Goal: Task Accomplishment & Management: Complete application form

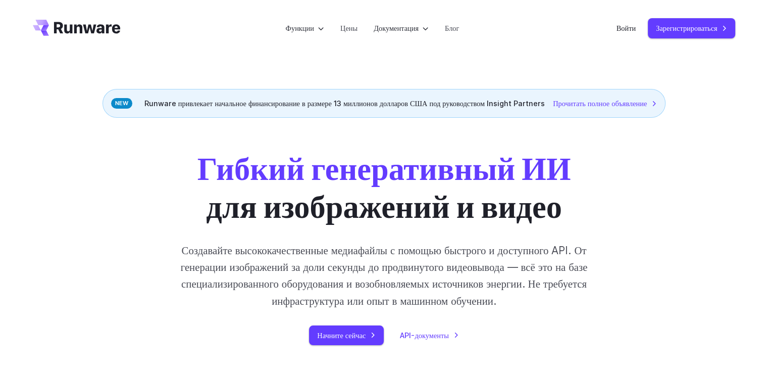
click at [719, 24] on link "Зарегистрироваться" at bounding box center [691, 28] width 87 height 20
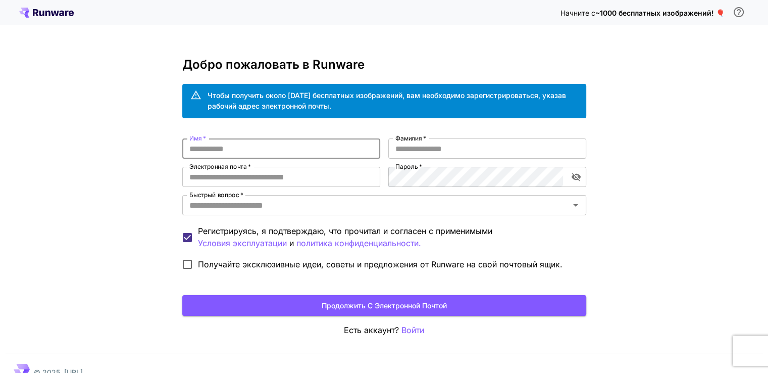
click at [300, 147] on input "Имя   *" at bounding box center [281, 148] width 198 height 20
type input "****"
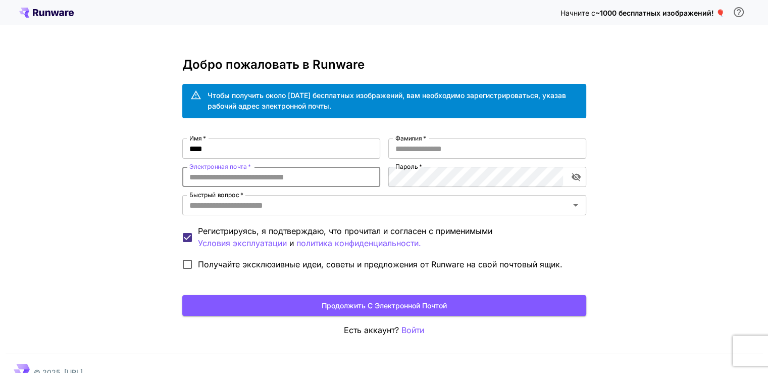
click at [305, 180] on input "Электронная почта   *" at bounding box center [281, 177] width 198 height 20
type input "**********"
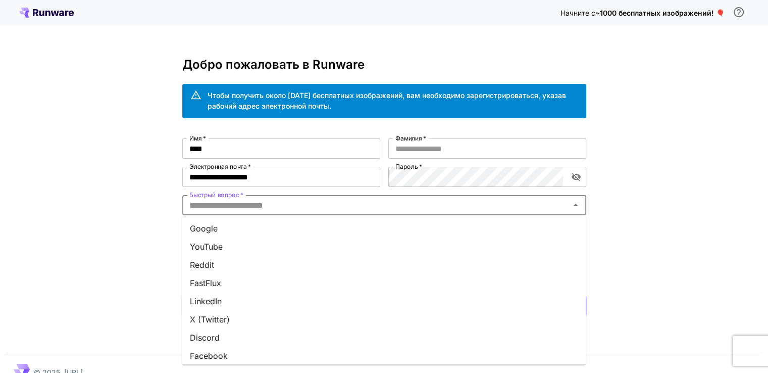
click at [290, 207] on input "Быстрый вопрос   *" at bounding box center [375, 205] width 381 height 14
click at [241, 245] on li "Ютуб" at bounding box center [384, 246] width 404 height 18
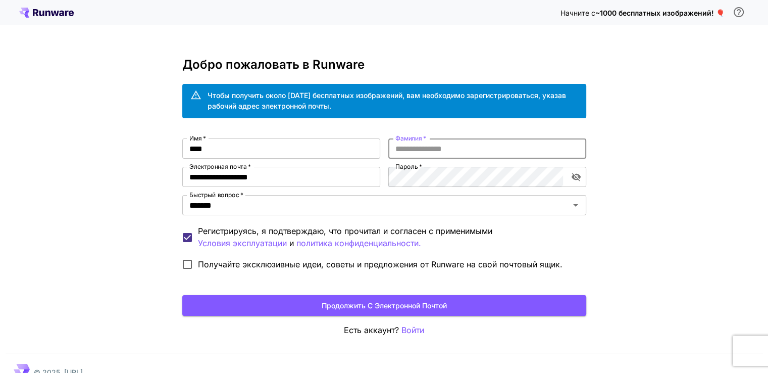
click at [440, 149] on input "Фамилия   *" at bounding box center [487, 148] width 198 height 20
type input "****"
click at [576, 175] on icon "включить видимость пароля" at bounding box center [576, 177] width 10 height 10
click at [502, 151] on input "Фамилия   *" at bounding box center [487, 148] width 198 height 20
type input "****"
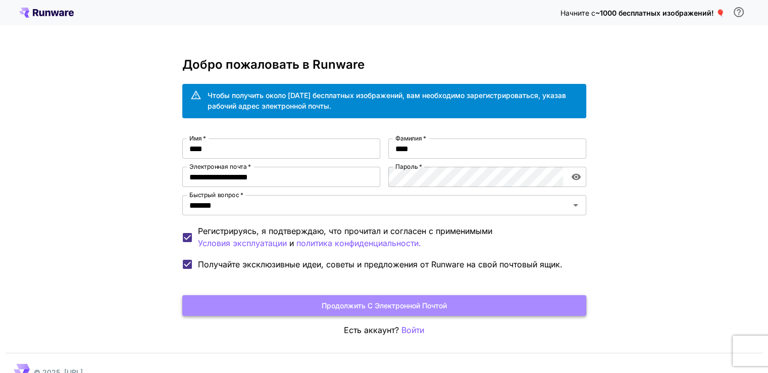
click at [356, 310] on font "Продолжить с электронной почтой" at bounding box center [384, 305] width 125 height 13
click at [408, 302] on font "Продолжить с электронной почтой" at bounding box center [384, 305] width 125 height 9
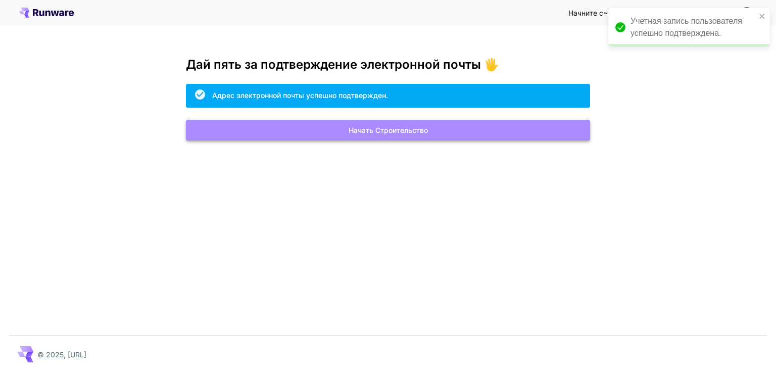
click at [417, 134] on font "Начать строительство" at bounding box center [388, 130] width 79 height 9
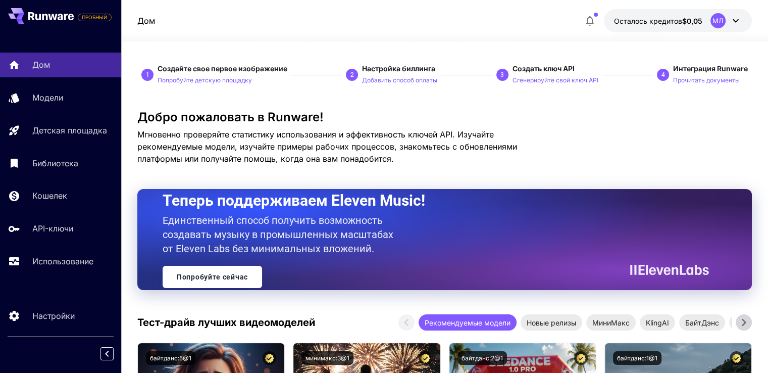
click at [483, 142] on font "Мгновенно проверяйте статистику использования и эффективность ключей API. Изуча…" at bounding box center [327, 146] width 380 height 34
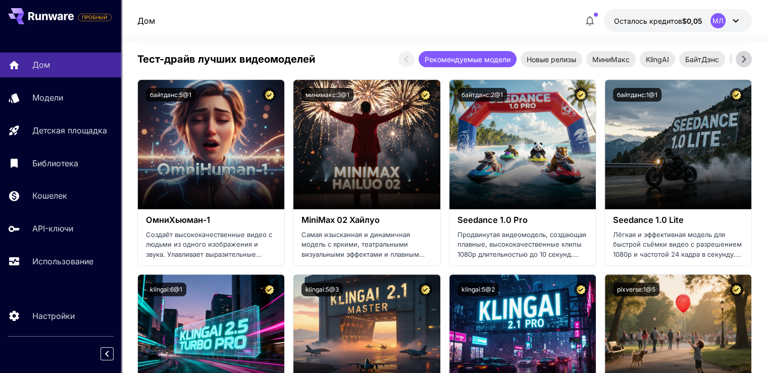
scroll to position [263, 0]
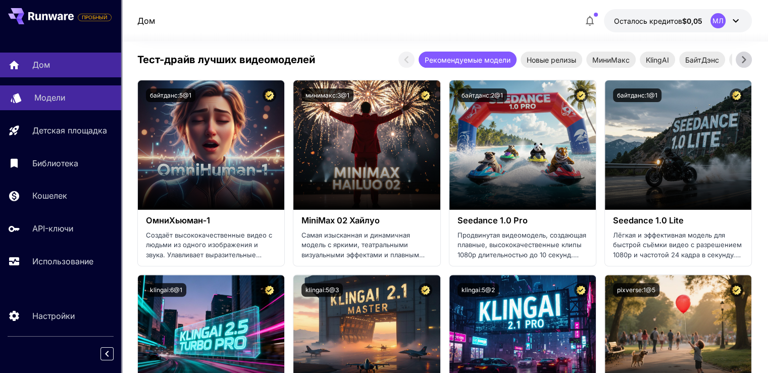
click at [63, 94] on font "Модели" at bounding box center [49, 97] width 31 height 10
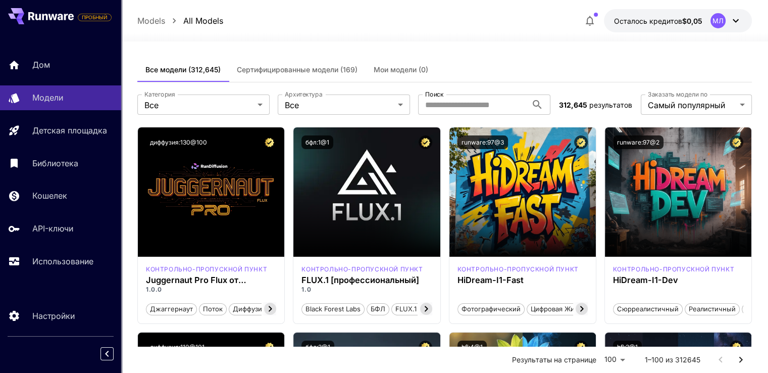
click at [737, 22] on icon at bounding box center [736, 21] width 12 height 12
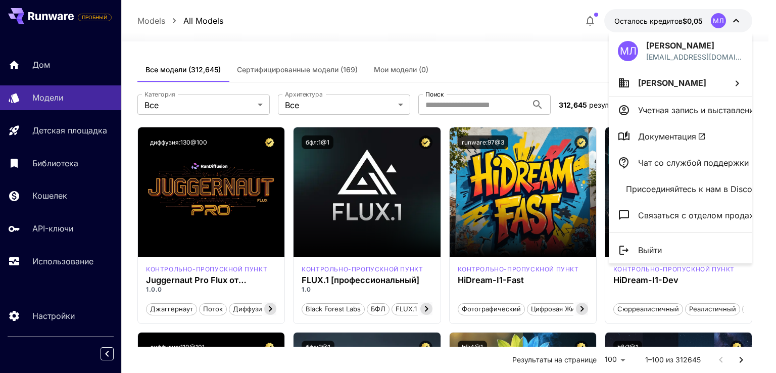
click at [738, 19] on div at bounding box center [388, 186] width 776 height 373
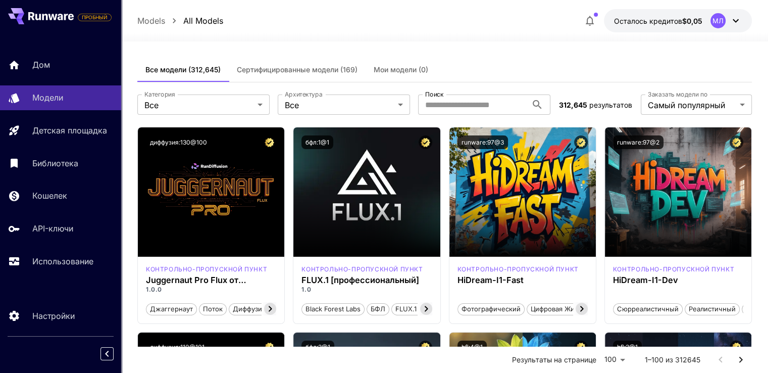
click at [592, 19] on icon "button" at bounding box center [590, 21] width 8 height 10
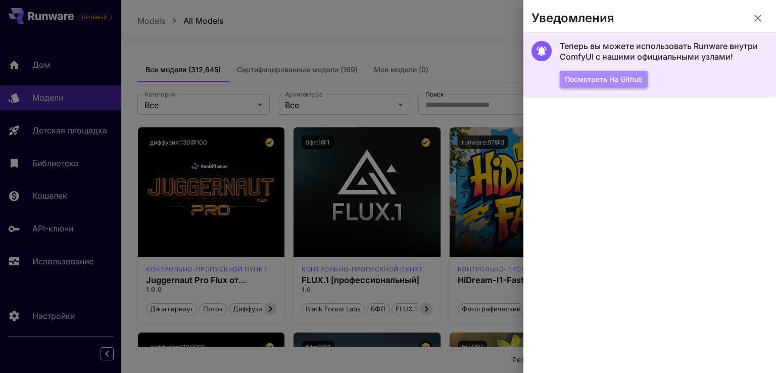
click at [623, 81] on font "Посмотреть на Github" at bounding box center [604, 79] width 78 height 9
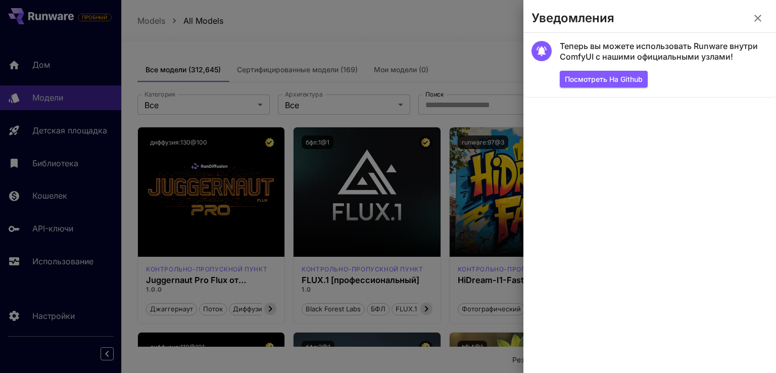
click at [485, 41] on div at bounding box center [388, 186] width 776 height 373
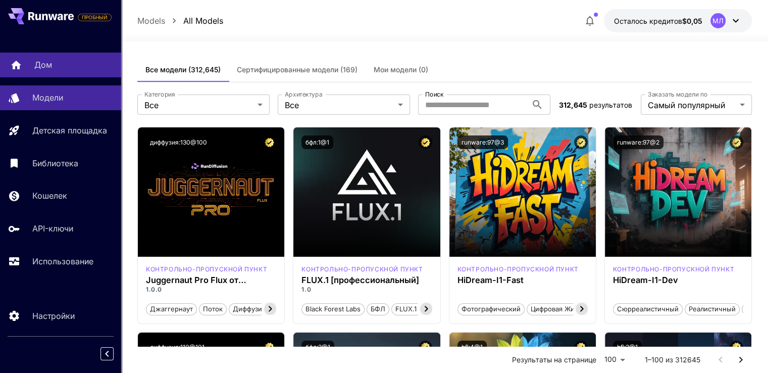
click at [48, 64] on font "Дом" at bounding box center [43, 65] width 18 height 10
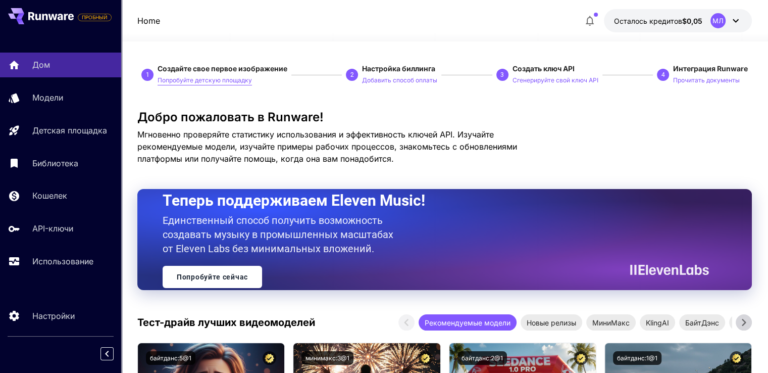
click at [232, 81] on font "Попробуйте детскую площадку" at bounding box center [205, 80] width 94 height 8
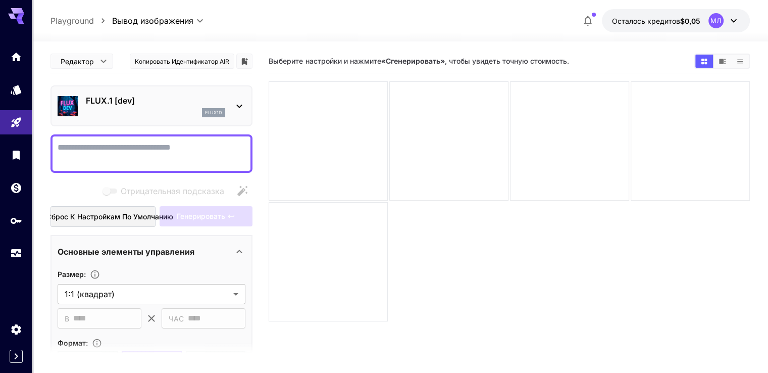
click at [238, 101] on icon at bounding box center [239, 106] width 12 height 12
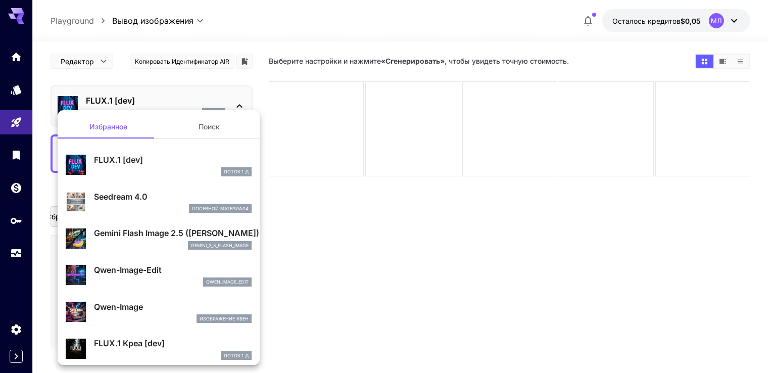
click at [238, 101] on div at bounding box center [388, 186] width 776 height 373
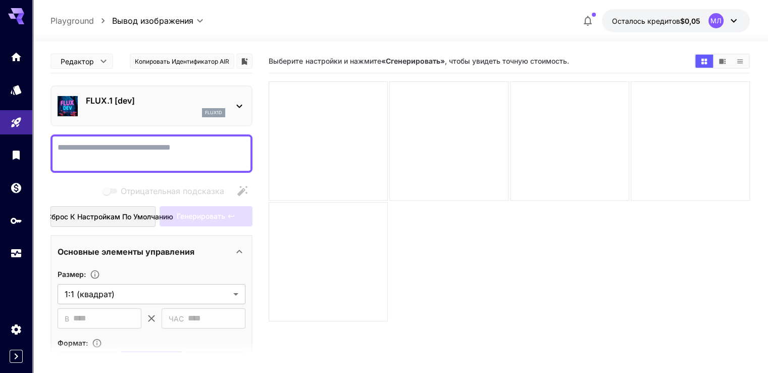
click at [174, 162] on textarea "Отрицательная подсказка" at bounding box center [152, 153] width 188 height 24
type textarea "*"
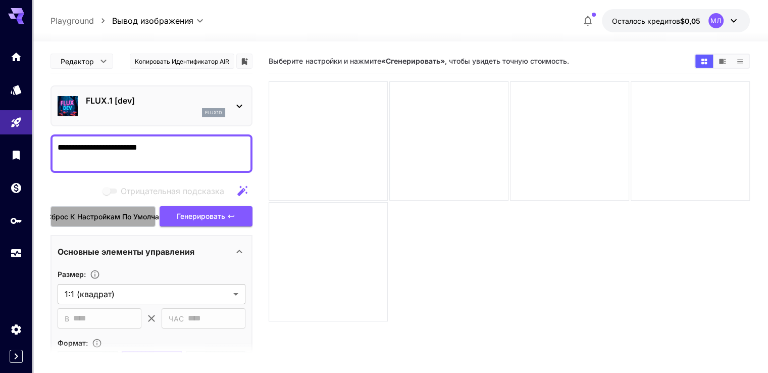
click at [127, 218] on font "Сброс к настройкам по умолчанию" at bounding box center [109, 216] width 127 height 9
click at [93, 219] on font "Сброс к настройкам по умолчанию" at bounding box center [109, 216] width 127 height 9
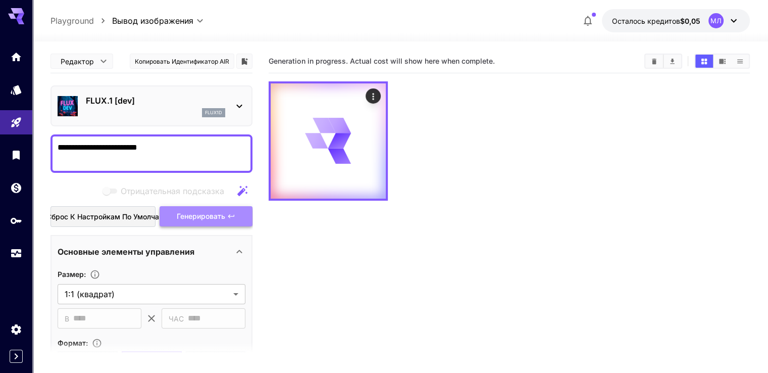
click at [181, 217] on font "Генерировать" at bounding box center [201, 216] width 48 height 9
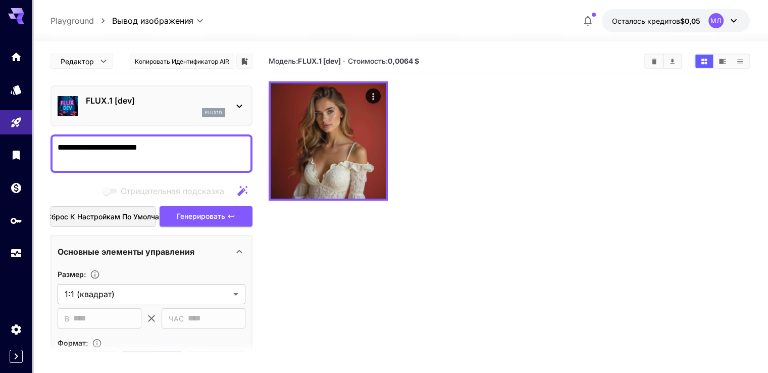
click at [137, 145] on textarea "**********" at bounding box center [152, 153] width 188 height 24
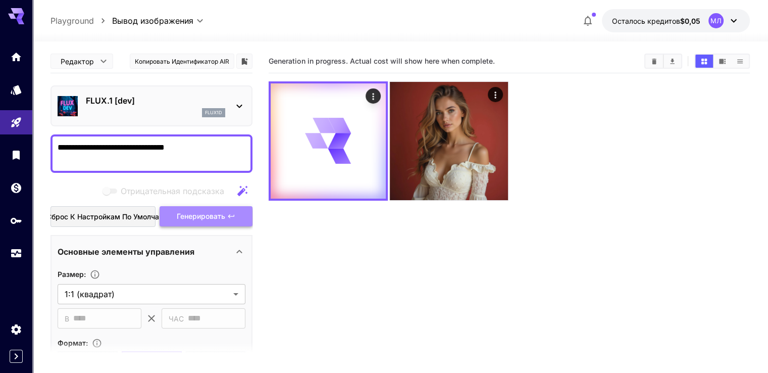
click at [202, 213] on font "Генерировать" at bounding box center [201, 216] width 48 height 9
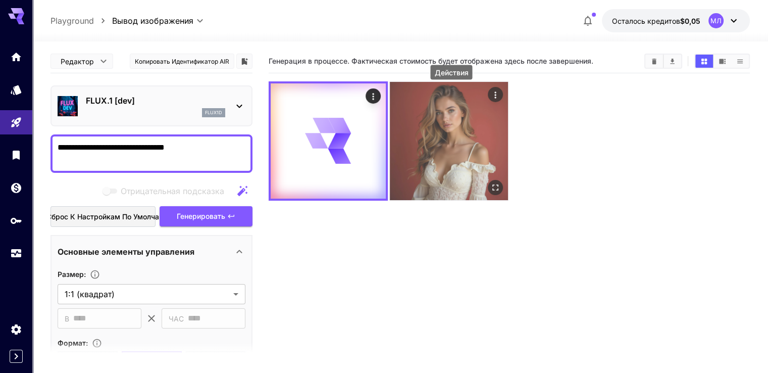
click at [495, 94] on icon "Действия" at bounding box center [496, 94] width 2 height 7
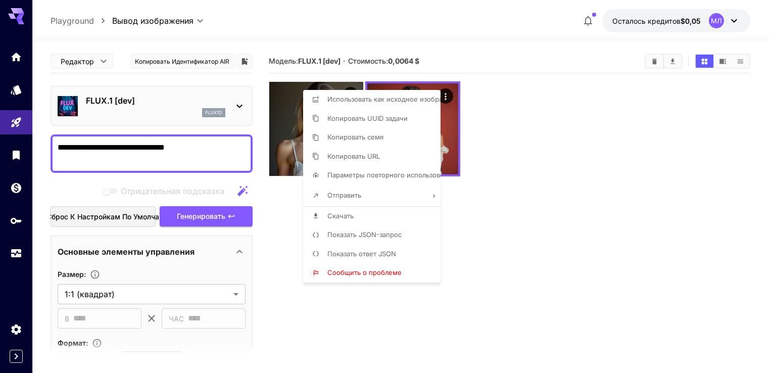
click at [487, 230] on div at bounding box center [388, 186] width 776 height 373
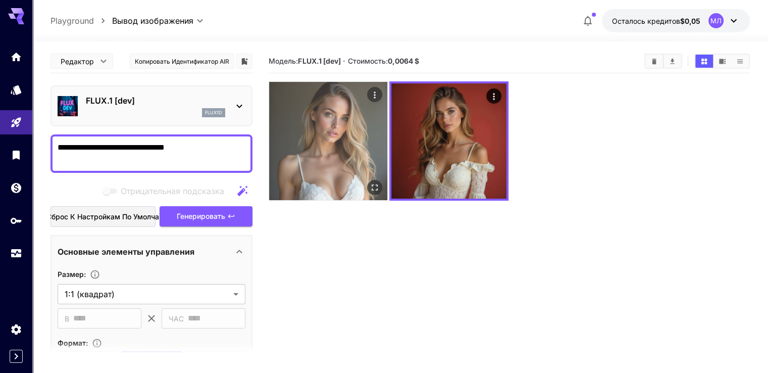
click at [333, 128] on img at bounding box center [328, 141] width 118 height 118
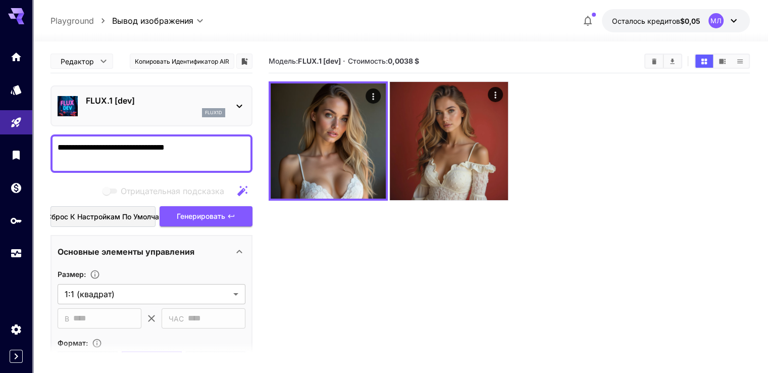
click at [89, 145] on textarea "**********" at bounding box center [152, 153] width 188 height 24
type textarea "**********"
click at [242, 101] on icon at bounding box center [239, 106] width 12 height 12
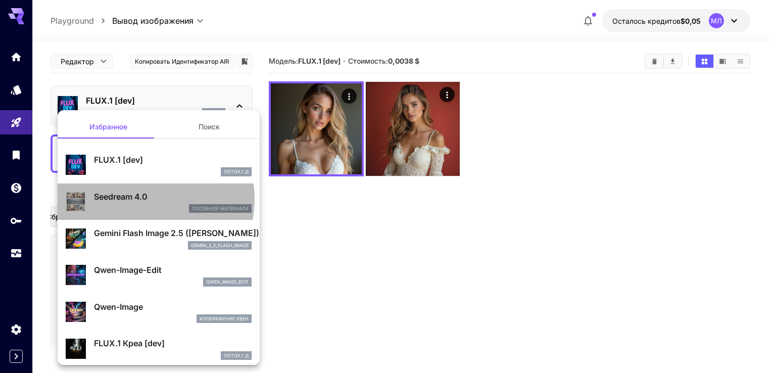
click at [147, 199] on font "Seedream 4.0" at bounding box center [121, 196] width 54 height 10
type input "**********"
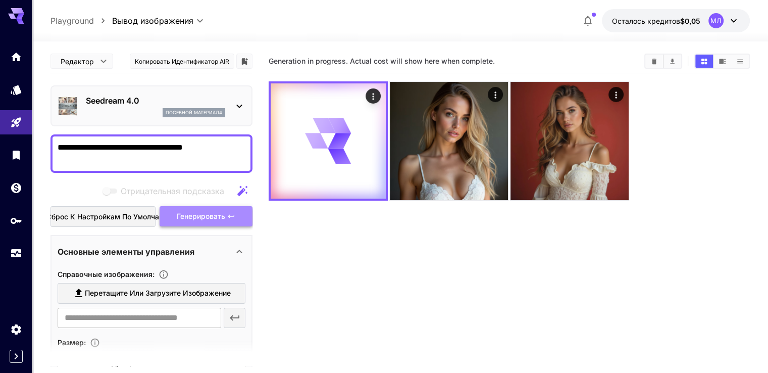
click at [218, 216] on font "Генерировать" at bounding box center [201, 216] width 48 height 9
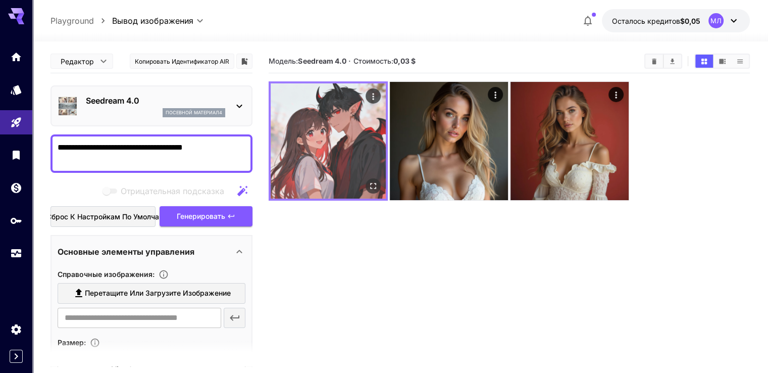
click at [318, 142] on img at bounding box center [328, 140] width 115 height 115
click at [368, 181] on icon "Открыть в полноэкранном режиме" at bounding box center [373, 186] width 10 height 10
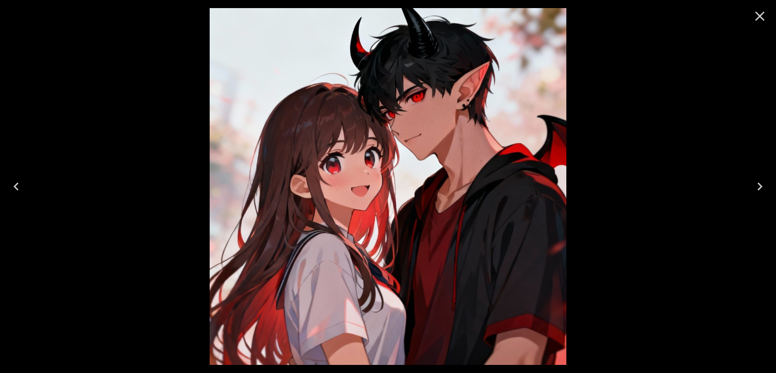
click at [762, 17] on icon "Close" at bounding box center [760, 16] width 16 height 16
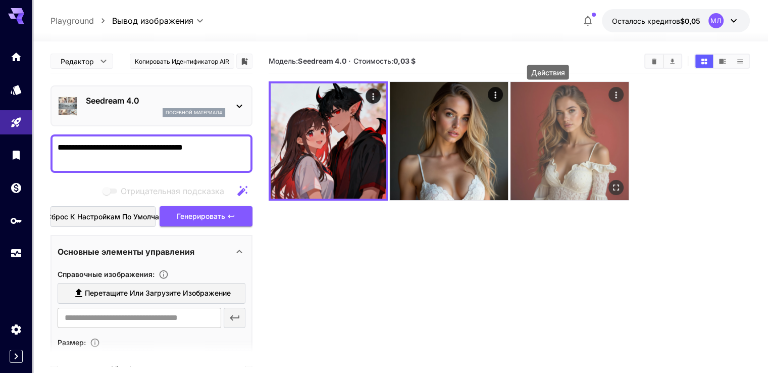
click at [611, 100] on icon "Действия" at bounding box center [616, 95] width 10 height 10
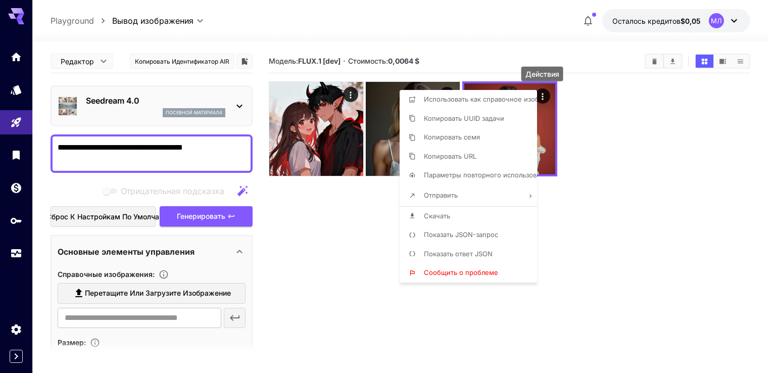
click at [326, 226] on div at bounding box center [388, 186] width 776 height 373
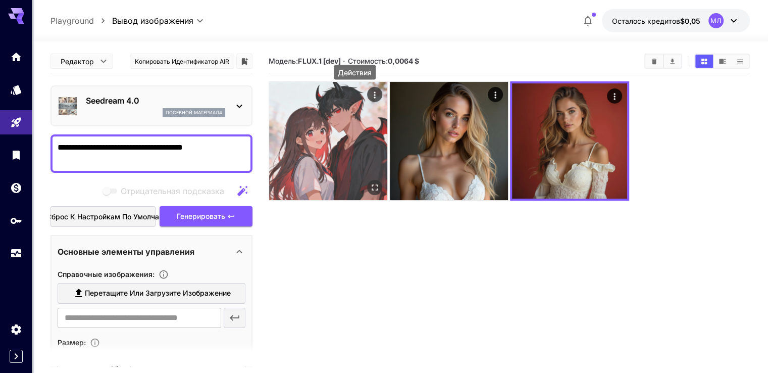
click at [374, 91] on icon "Действия" at bounding box center [375, 94] width 2 height 7
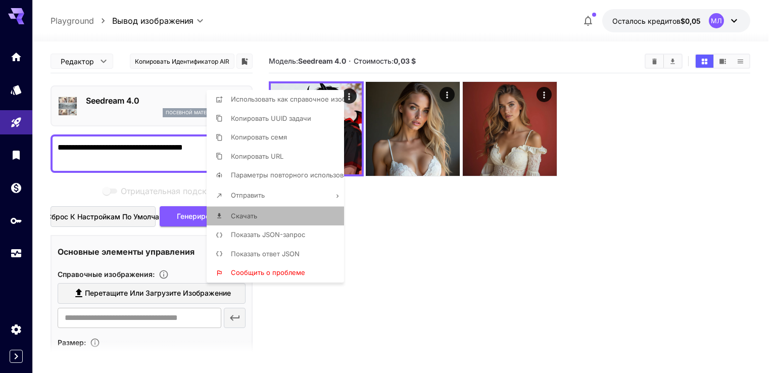
click at [279, 218] on li "Скачать" at bounding box center [278, 216] width 143 height 19
click at [400, 231] on div at bounding box center [388, 186] width 776 height 373
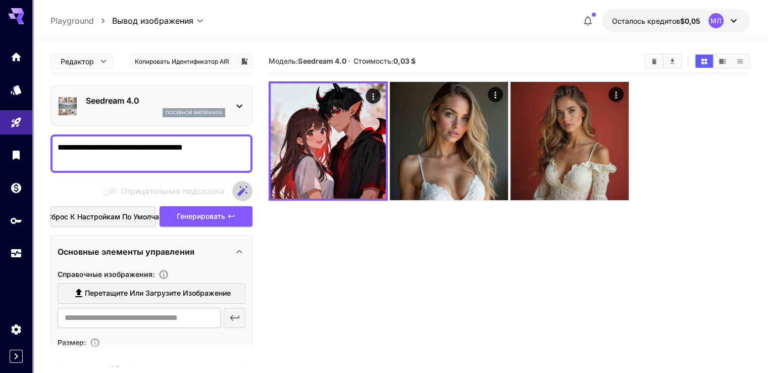
click at [244, 188] on icon "button" at bounding box center [242, 191] width 10 height 10
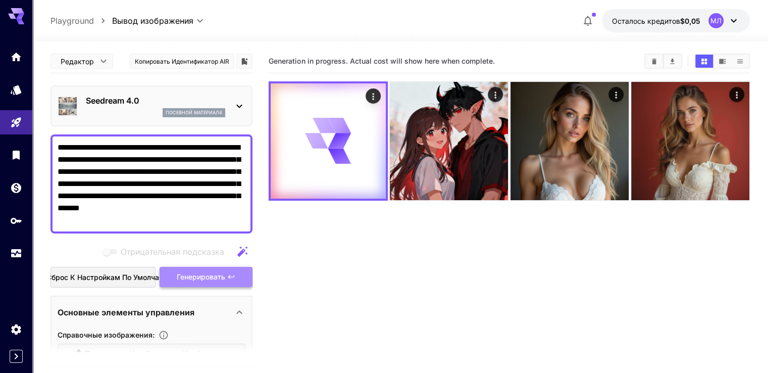
click at [220, 275] on font "Генерировать" at bounding box center [201, 276] width 48 height 9
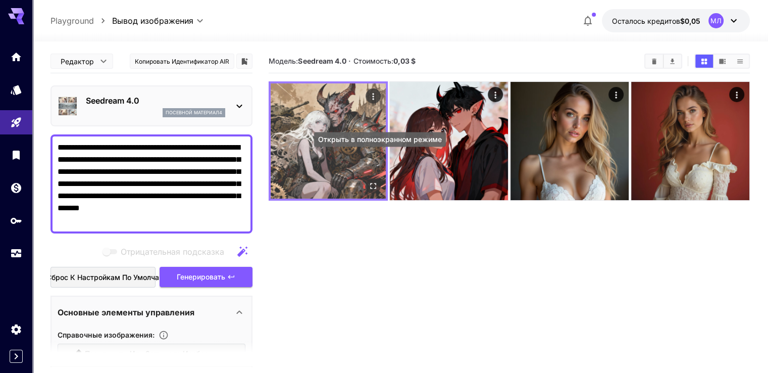
click at [368, 181] on icon "Открыть в полноэкранном режиме" at bounding box center [373, 186] width 10 height 10
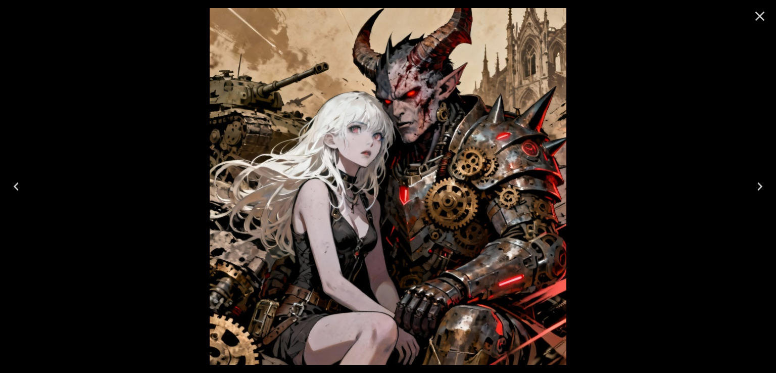
click at [762, 16] on icon "Close" at bounding box center [760, 16] width 16 height 16
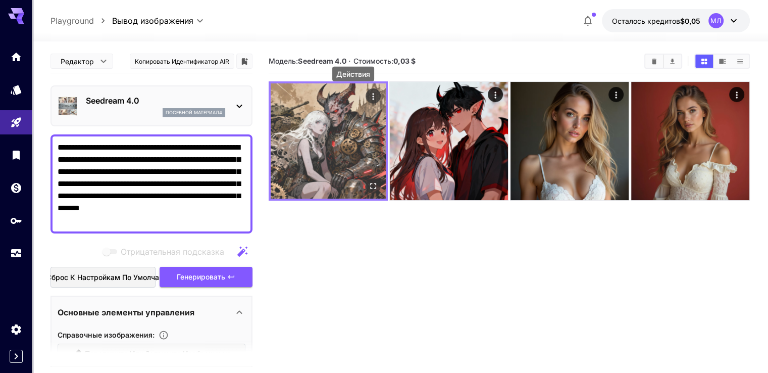
click at [368, 93] on icon "Действия" at bounding box center [373, 96] width 10 height 10
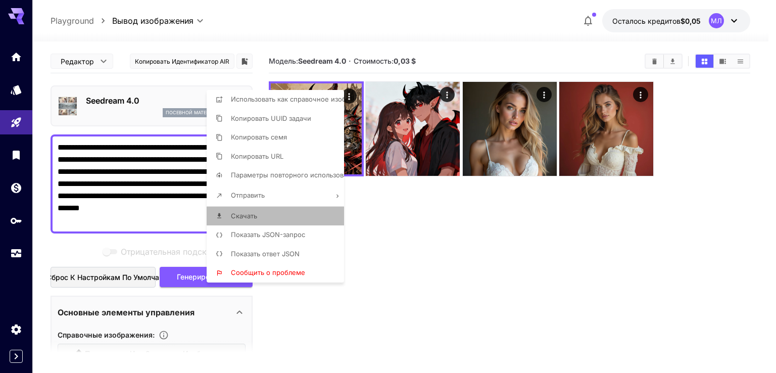
click at [274, 213] on li "Скачать" at bounding box center [278, 216] width 143 height 19
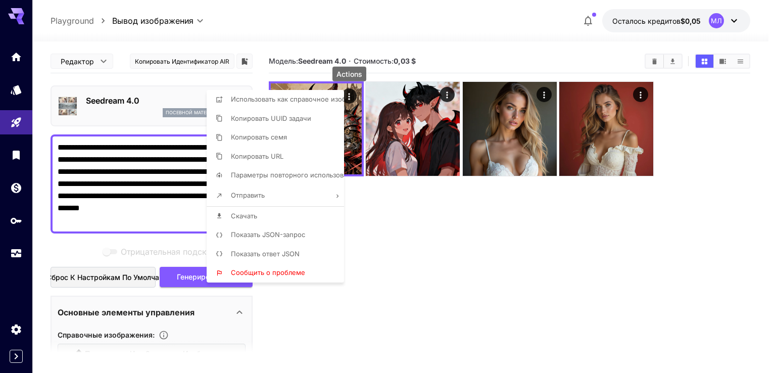
click at [377, 239] on div at bounding box center [388, 186] width 776 height 373
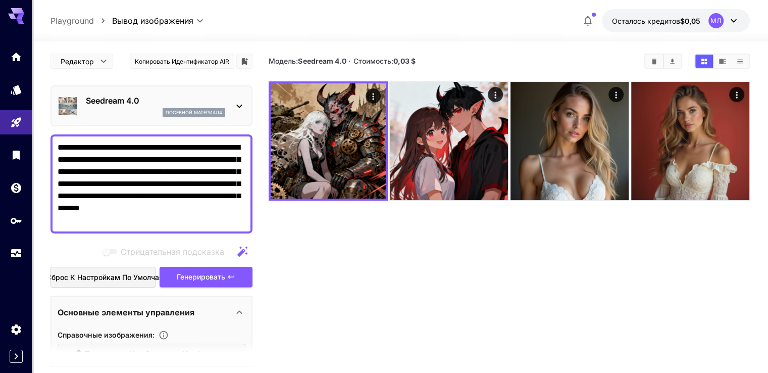
click at [237, 104] on icon at bounding box center [239, 106] width 12 height 12
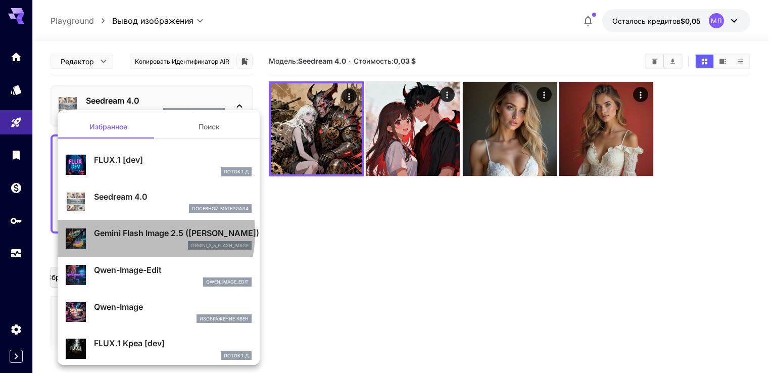
click at [130, 233] on font "Gemini Flash Image 2.5 ([PERSON_NAME])" at bounding box center [176, 233] width 165 height 10
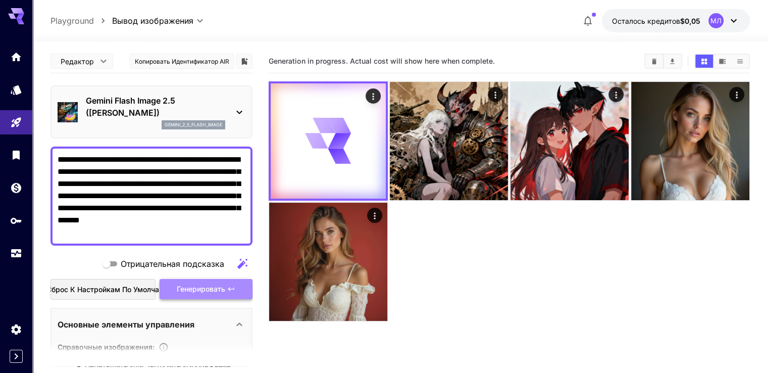
click at [214, 291] on font "Генерировать" at bounding box center [201, 288] width 48 height 9
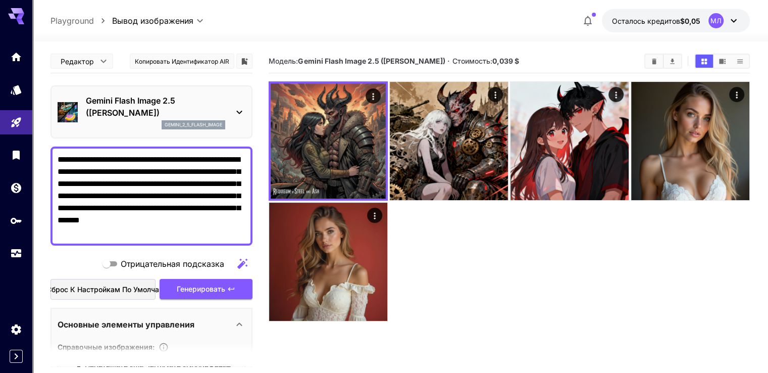
click at [230, 112] on div "Gemini Flash Image 2.5 (Nano Banana) gemini_2_5_flash_image" at bounding box center [152, 111] width 188 height 43
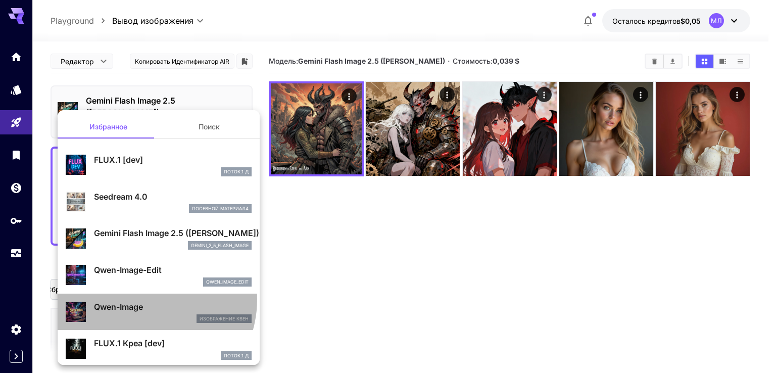
click at [141, 299] on div "Qwen-Image Изображение Квен" at bounding box center [159, 312] width 186 height 31
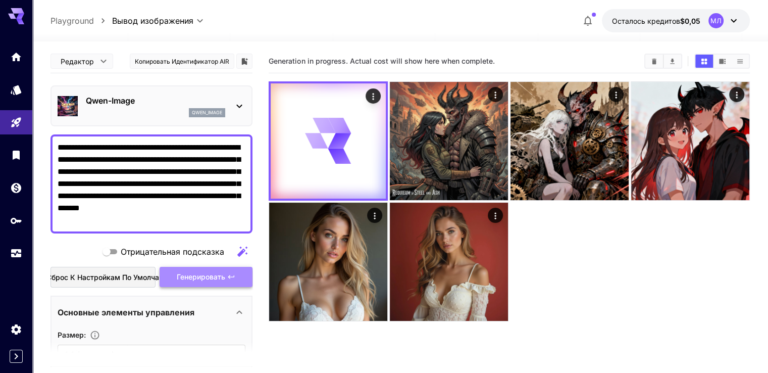
click at [218, 284] on button "Генерировать" at bounding box center [206, 277] width 93 height 21
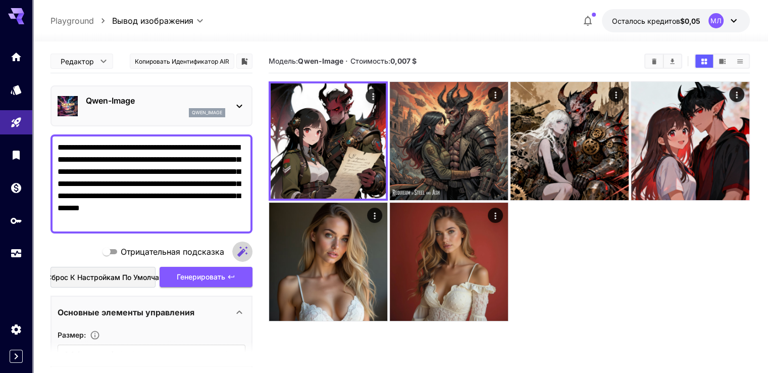
click at [244, 251] on icon "button" at bounding box center [242, 252] width 10 height 10
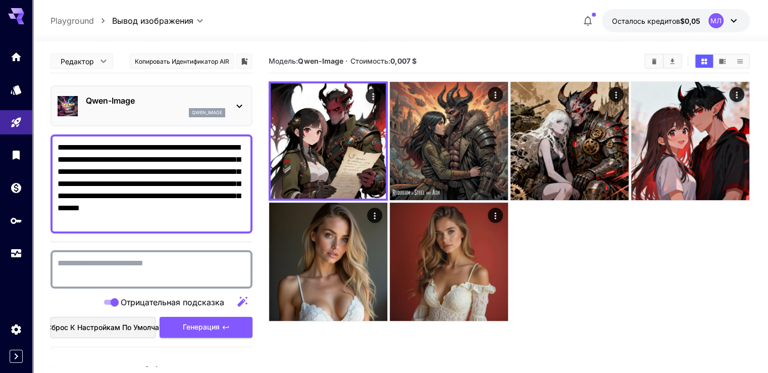
click at [150, 269] on textarea "Отрицательная подсказка" at bounding box center [152, 269] width 188 height 24
click at [245, 300] on icon "button" at bounding box center [242, 302] width 10 height 10
click at [122, 327] on font "Сброс к настройкам по умолчанию" at bounding box center [109, 327] width 127 height 9
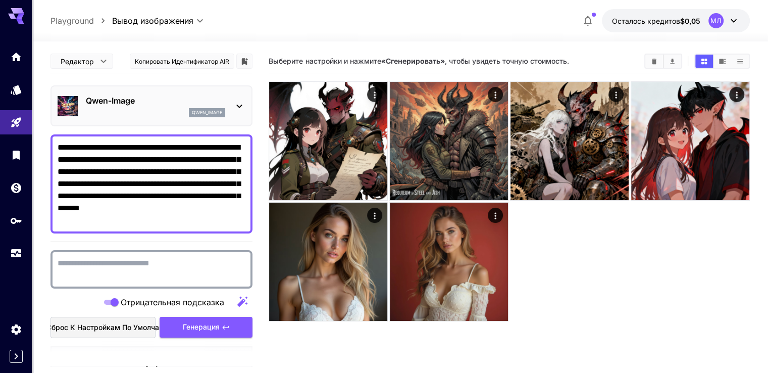
click at [194, 217] on textarea "**********" at bounding box center [152, 183] width 188 height 85
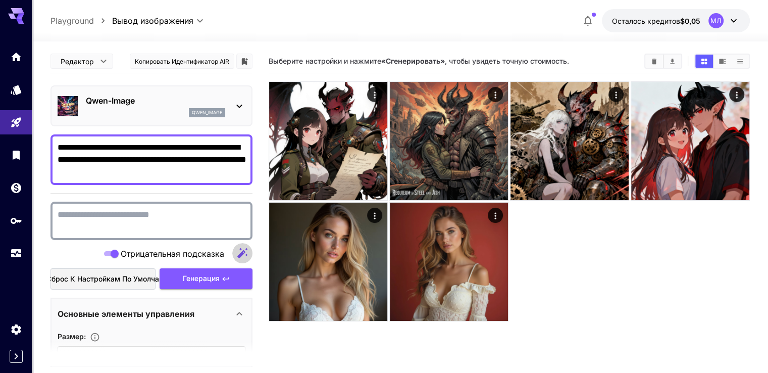
click at [241, 254] on icon "button" at bounding box center [242, 253] width 10 height 10
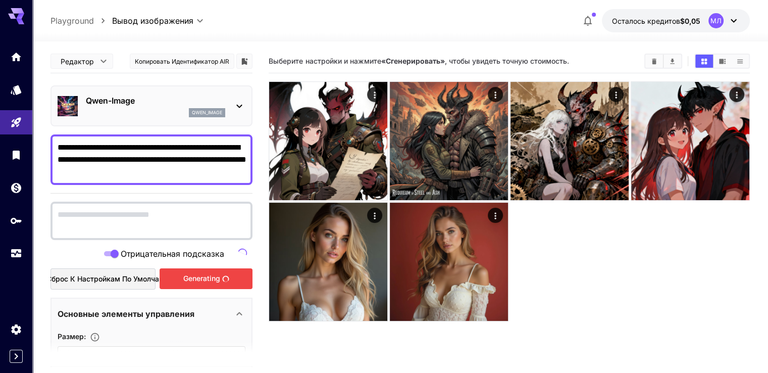
type textarea "**********"
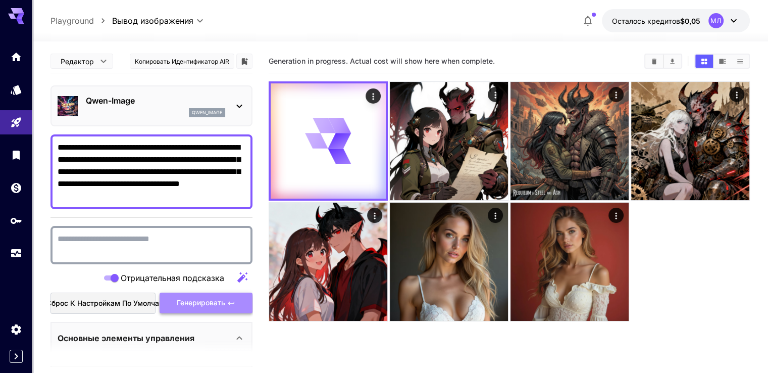
click at [210, 302] on font "Генерировать" at bounding box center [201, 302] width 48 height 9
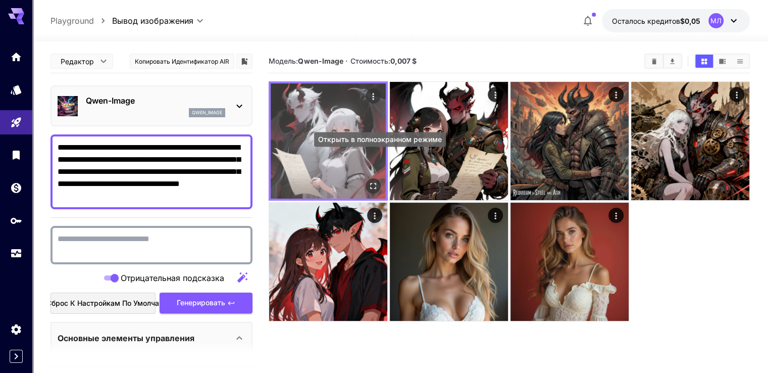
click at [368, 181] on icon "Открыть в полноэкранном режиме" at bounding box center [373, 186] width 10 height 10
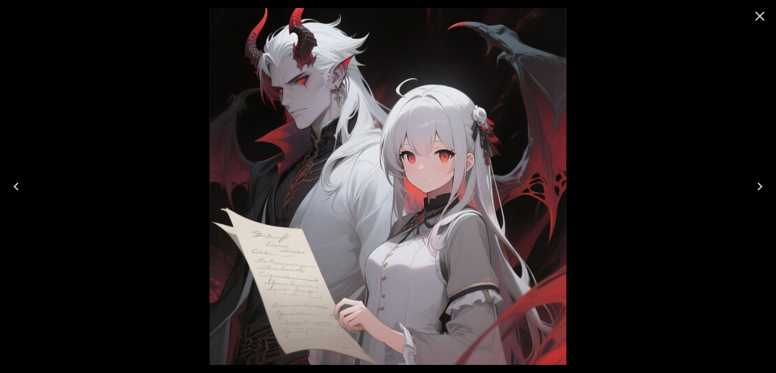
click at [759, 14] on icon "Close" at bounding box center [760, 16] width 16 height 16
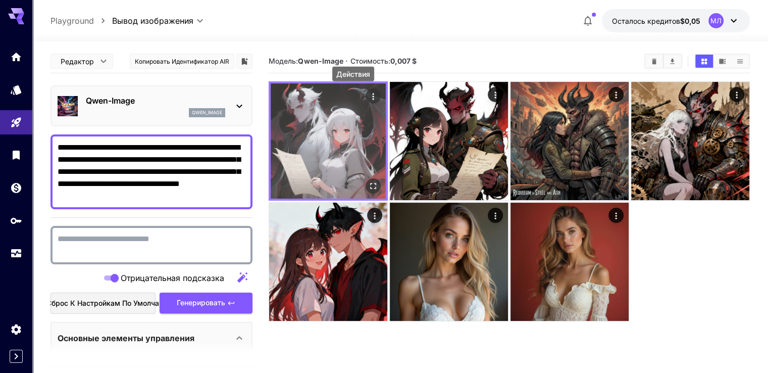
click at [368, 98] on icon "Действия" at bounding box center [373, 96] width 10 height 10
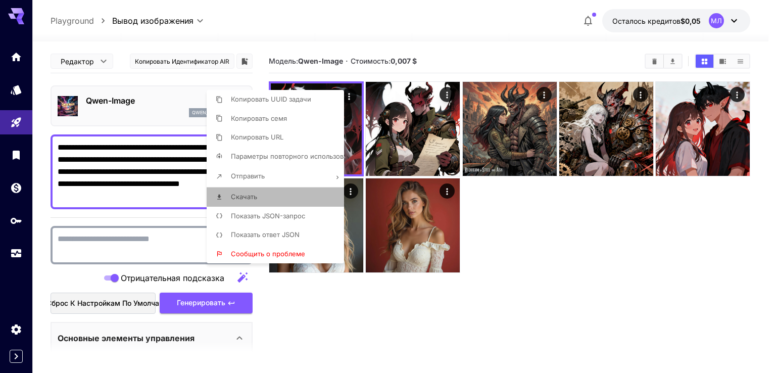
click at [267, 190] on li "Скачать" at bounding box center [278, 196] width 143 height 19
click at [348, 45] on div at bounding box center [388, 186] width 776 height 373
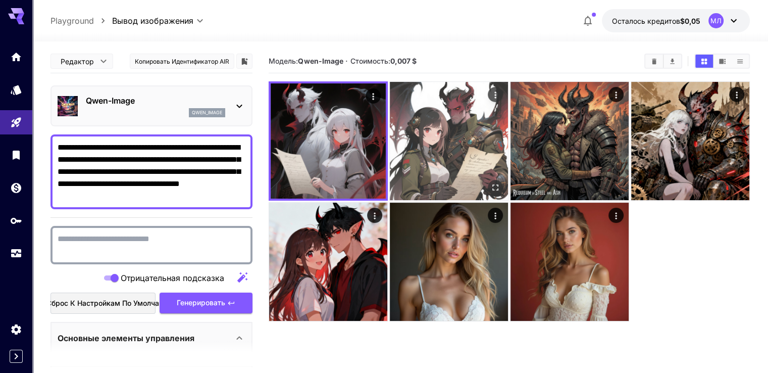
click at [403, 115] on img at bounding box center [449, 141] width 118 height 118
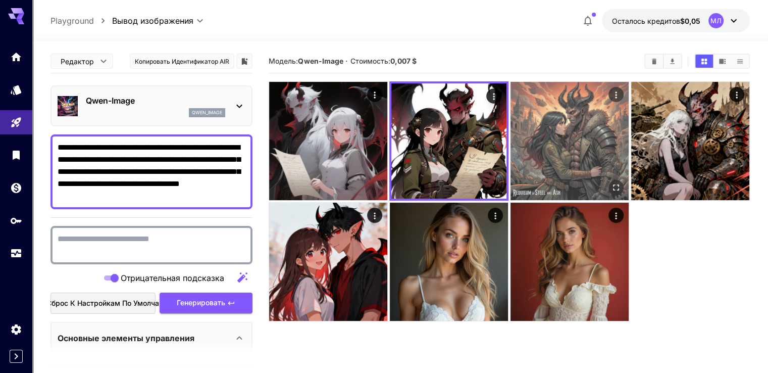
click at [511, 126] on img at bounding box center [570, 141] width 118 height 118
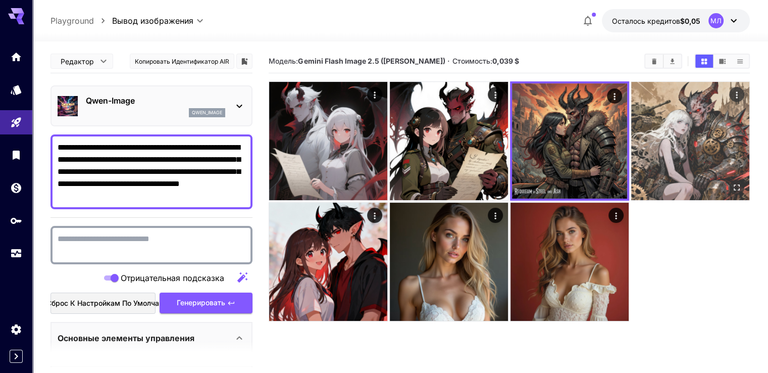
click at [631, 125] on img at bounding box center [690, 141] width 118 height 118
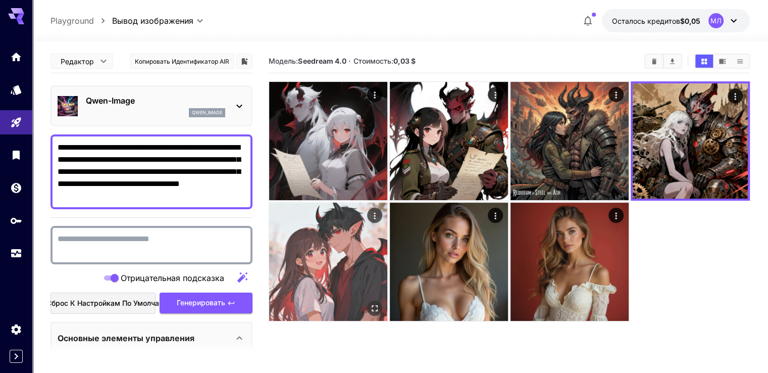
click at [387, 203] on img at bounding box center [328, 262] width 118 height 118
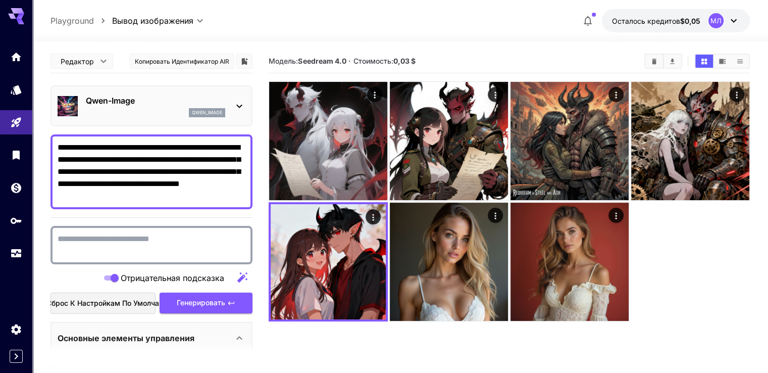
click at [188, 107] on div "Qwen-Image qwen_image" at bounding box center [155, 105] width 139 height 23
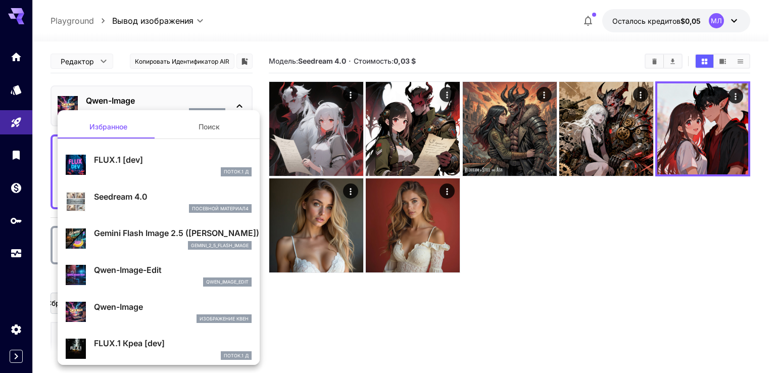
click at [697, 108] on div at bounding box center [388, 186] width 776 height 373
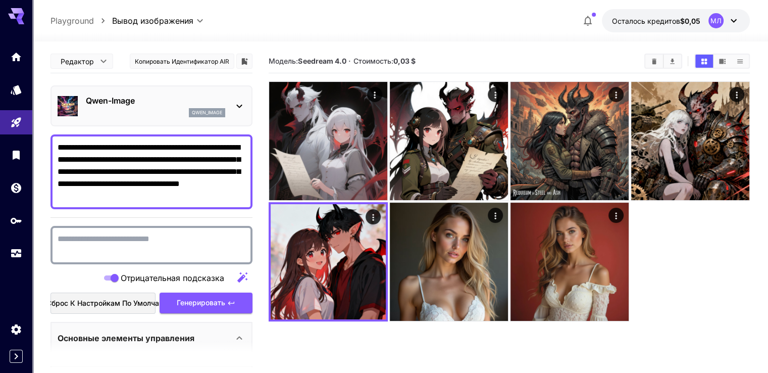
click at [386, 204] on img at bounding box center [328, 261] width 115 height 115
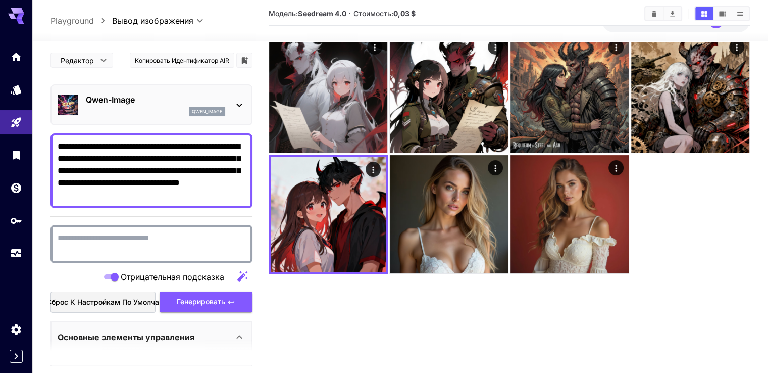
scroll to position [80, 0]
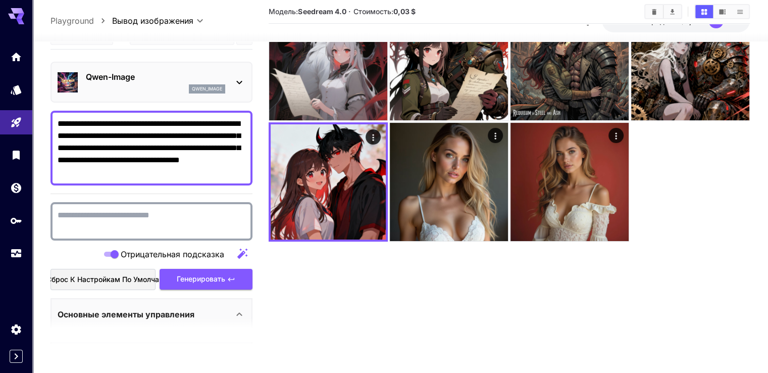
click at [240, 311] on icon at bounding box center [239, 314] width 12 height 12
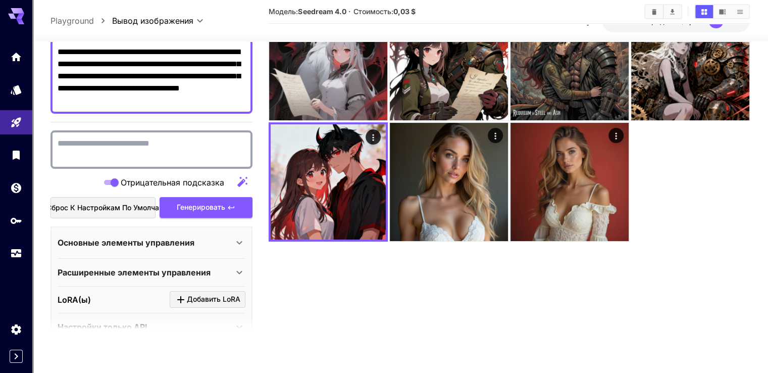
scroll to position [93, 0]
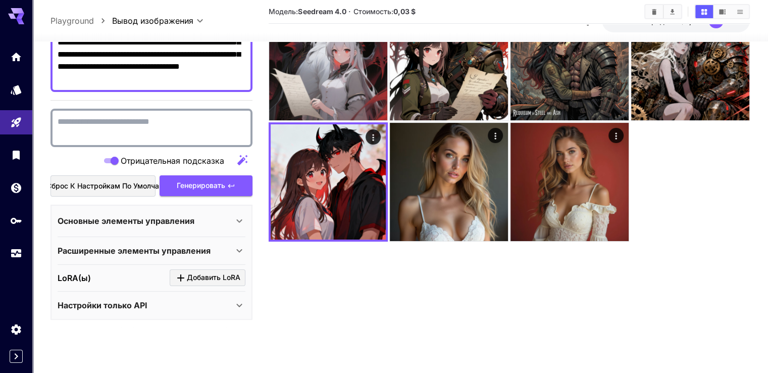
click at [240, 246] on icon at bounding box center [239, 250] width 12 height 12
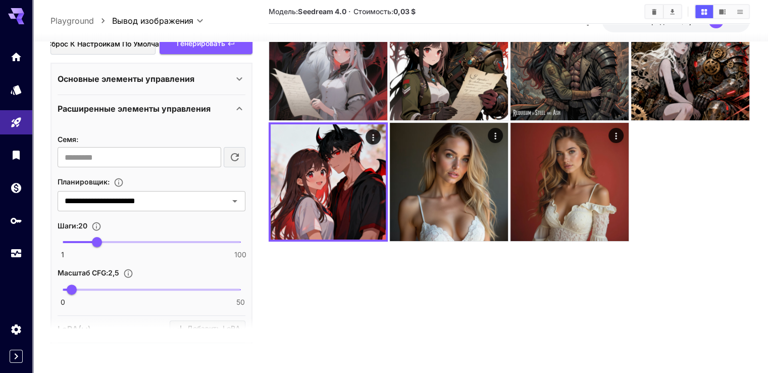
scroll to position [255, 0]
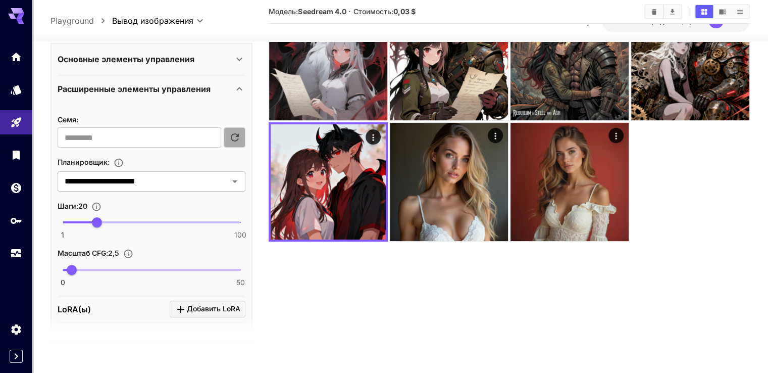
click at [232, 138] on icon "button" at bounding box center [235, 137] width 8 height 8
type input "**********"
click at [232, 178] on icon "Открыть" at bounding box center [235, 181] width 12 height 12
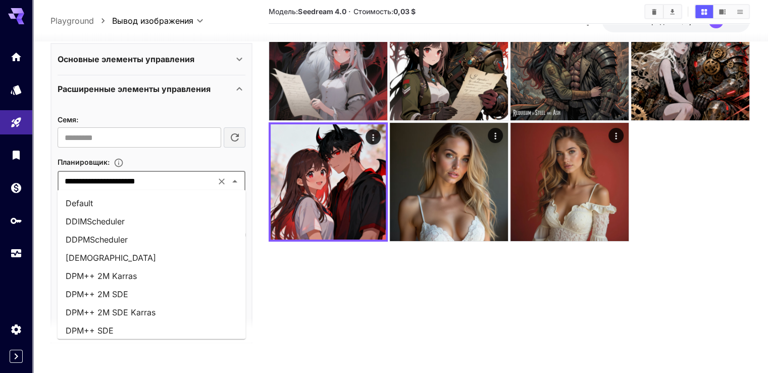
scroll to position [400, 0]
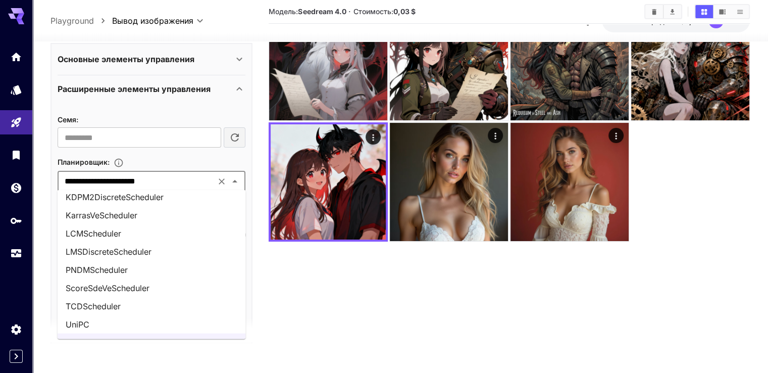
click at [121, 228] on font "LCMScheduler" at bounding box center [94, 233] width 56 height 10
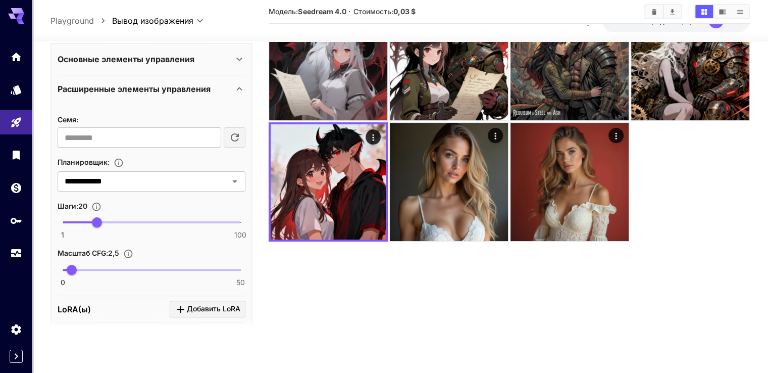
click at [297, 299] on section "Модель: Seedream 4.0 · Стоимость: 0,03 $" at bounding box center [509, 156] width 481 height 373
click at [319, 251] on section "Модель: Seedream 4.0 · Стоимость: 0,03 $" at bounding box center [509, 156] width 481 height 373
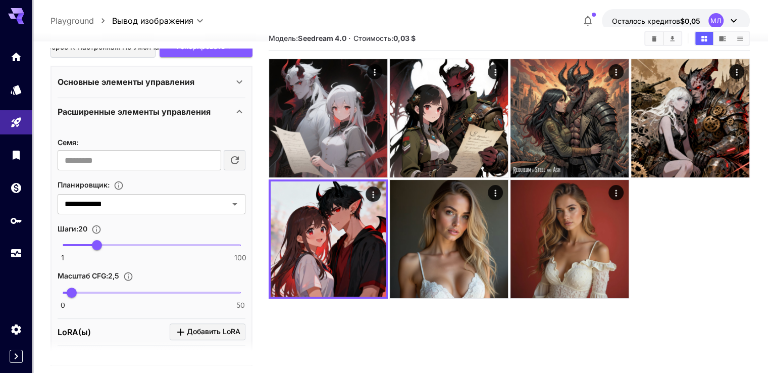
scroll to position [0, 0]
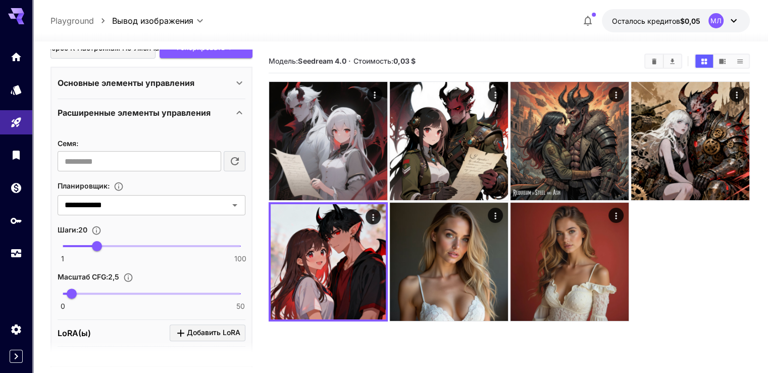
click at [523, 255] on div at bounding box center [509, 200] width 481 height 239
click at [224, 125] on div "**********" at bounding box center [152, 217] width 188 height 185
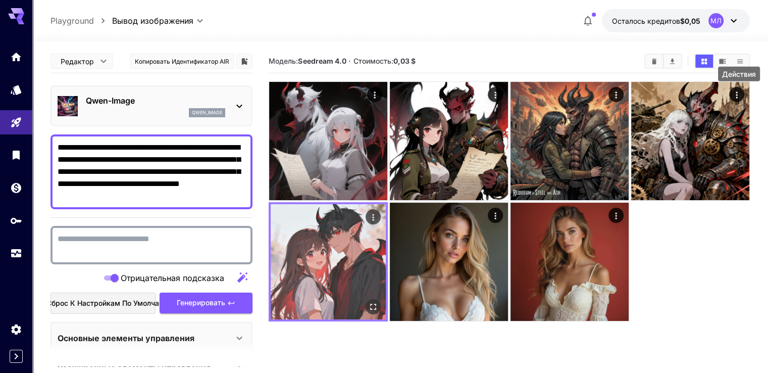
click at [378, 212] on icon "Действия" at bounding box center [373, 217] width 10 height 10
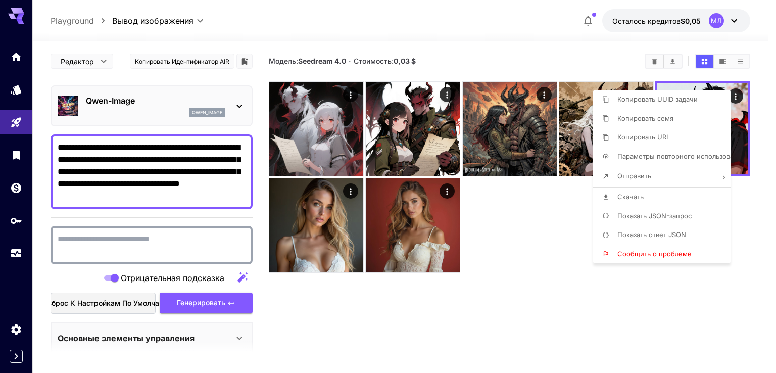
click at [561, 63] on div at bounding box center [388, 186] width 776 height 373
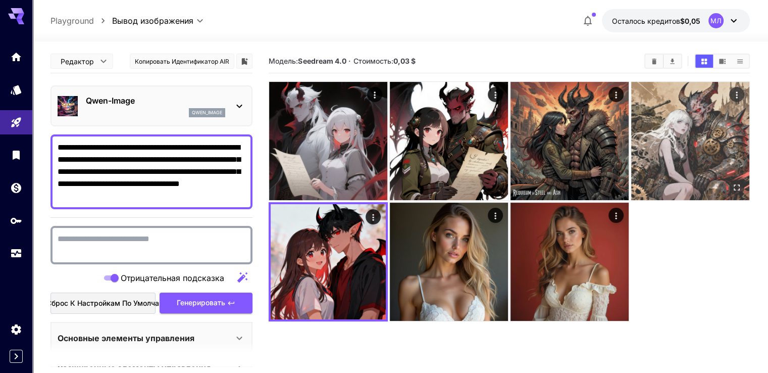
click at [631, 136] on img at bounding box center [690, 141] width 118 height 118
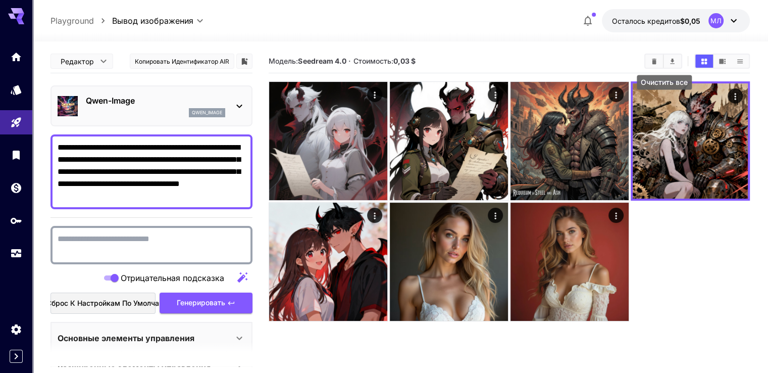
click at [658, 58] on icon "Очистить все" at bounding box center [655, 62] width 8 height 8
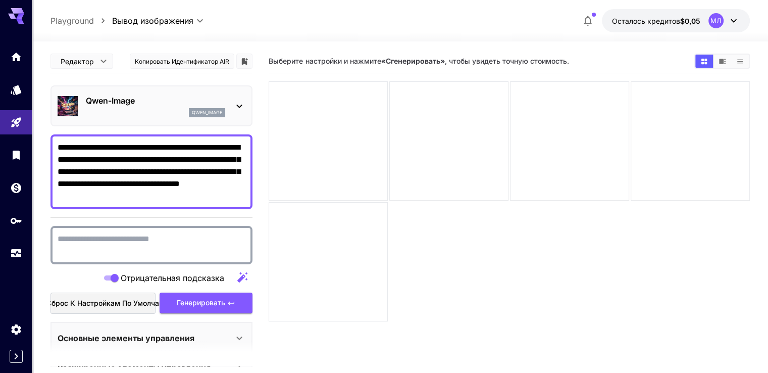
click at [171, 102] on p "Qwen-Image" at bounding box center [155, 100] width 139 height 12
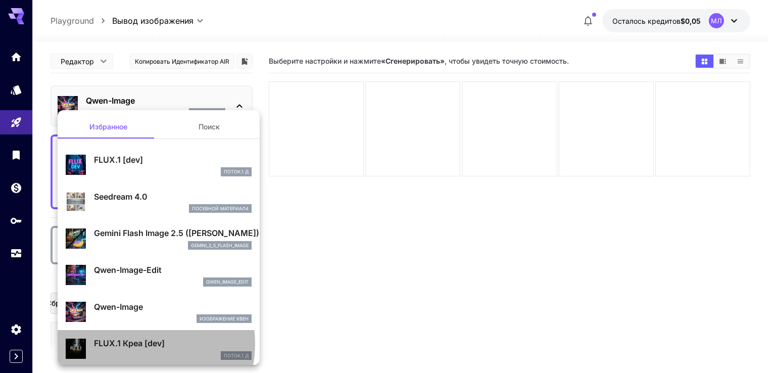
click at [129, 343] on font "FLUX.1 Креа [dev]" at bounding box center [129, 343] width 71 height 10
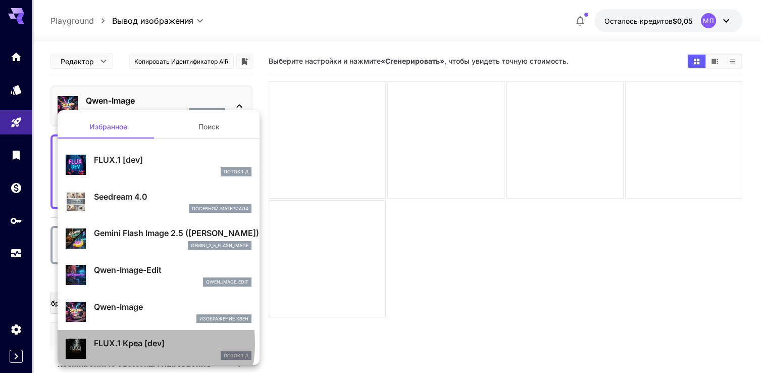
type input "**"
type input "***"
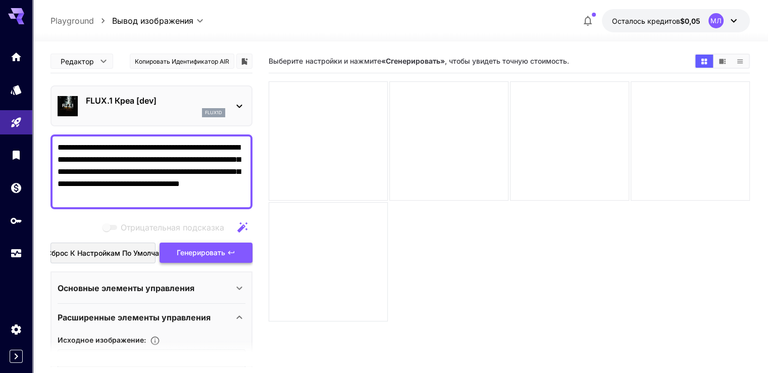
click at [195, 256] on span "Генерировать" at bounding box center [201, 253] width 48 height 13
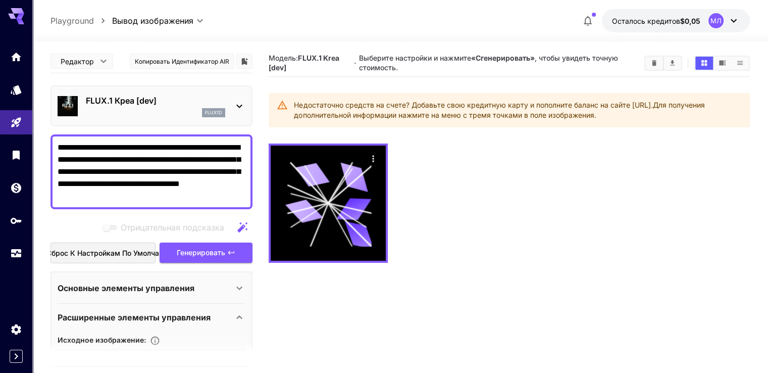
click at [205, 91] on div "FLUX.1 Креа [dev] flux1d" at bounding box center [152, 105] width 188 height 31
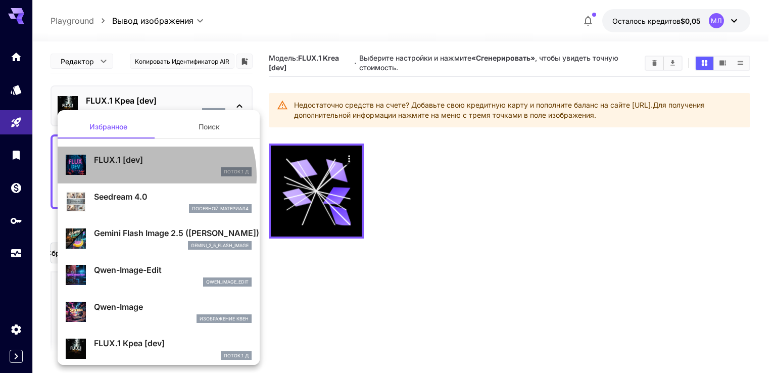
click at [142, 176] on div "FLUX.1 [dev] ПОТОК.1 Д" at bounding box center [159, 165] width 186 height 31
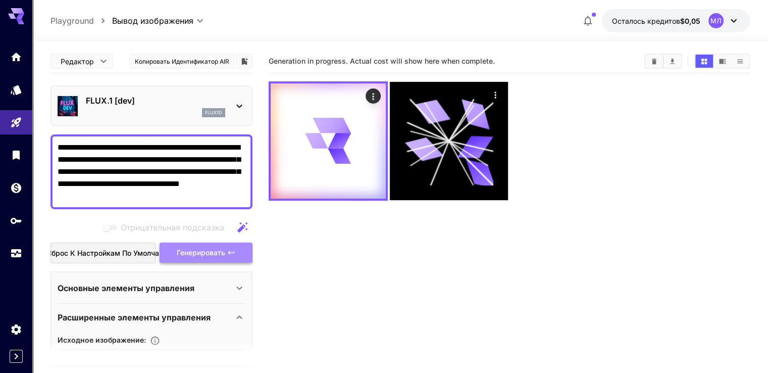
click at [212, 248] on font "Генерировать" at bounding box center [201, 252] width 48 height 9
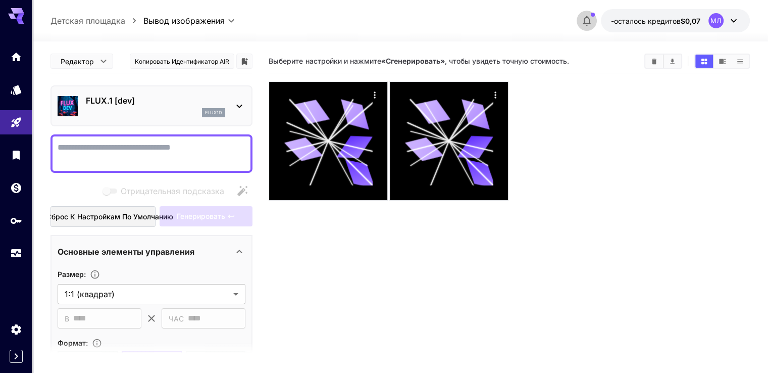
click at [583, 23] on icon "button" at bounding box center [587, 21] width 8 height 10
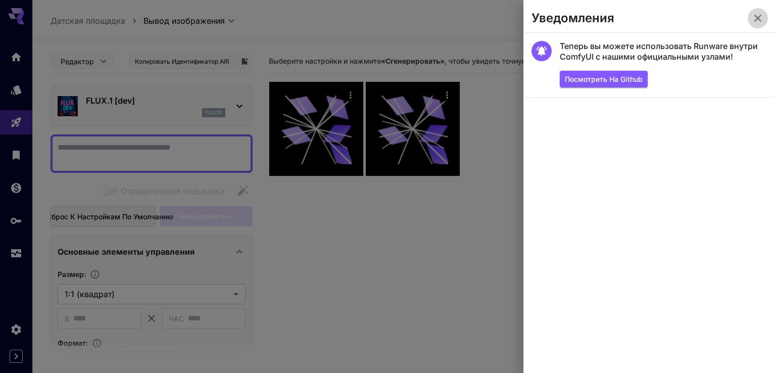
click at [760, 16] on icon "button" at bounding box center [758, 18] width 12 height 12
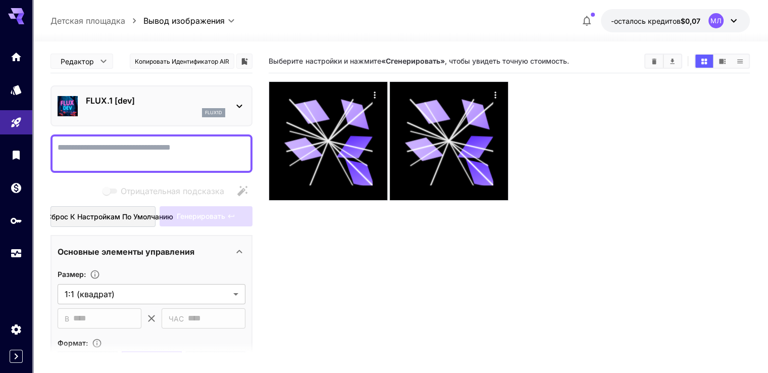
click at [88, 21] on font "Детская площадка" at bounding box center [88, 21] width 75 height 10
click at [15, 53] on icon "Дом" at bounding box center [17, 54] width 12 height 12
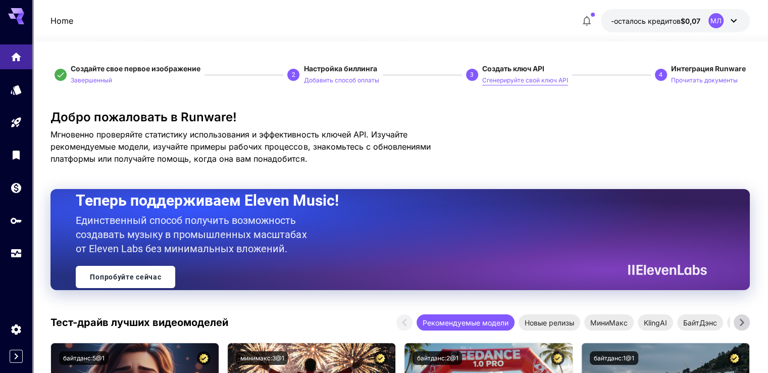
click at [523, 82] on font "Сгенерируйте свой ключ API" at bounding box center [525, 80] width 86 height 8
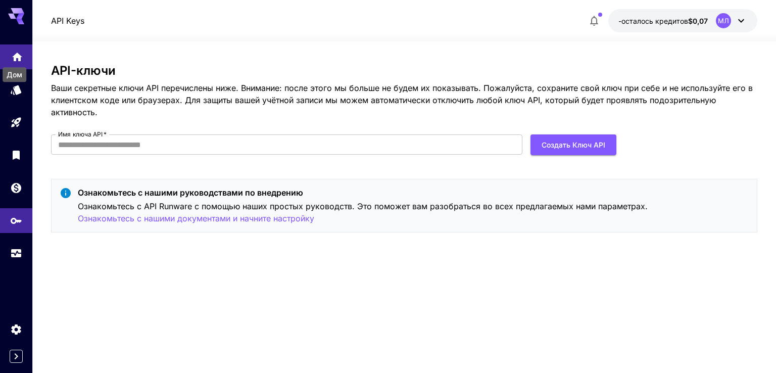
click at [17, 59] on icon "Дом" at bounding box center [17, 54] width 12 height 12
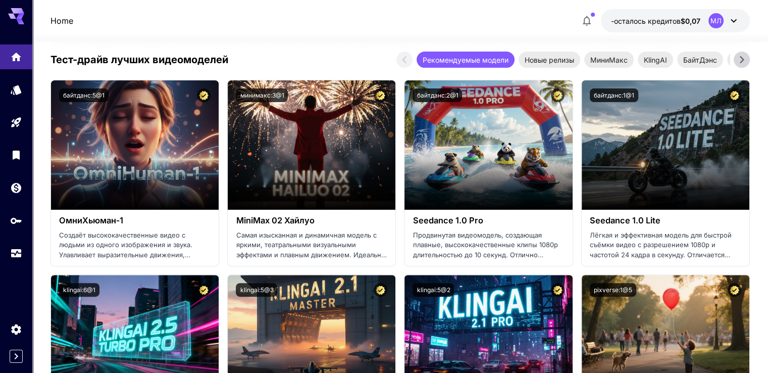
scroll to position [283, 0]
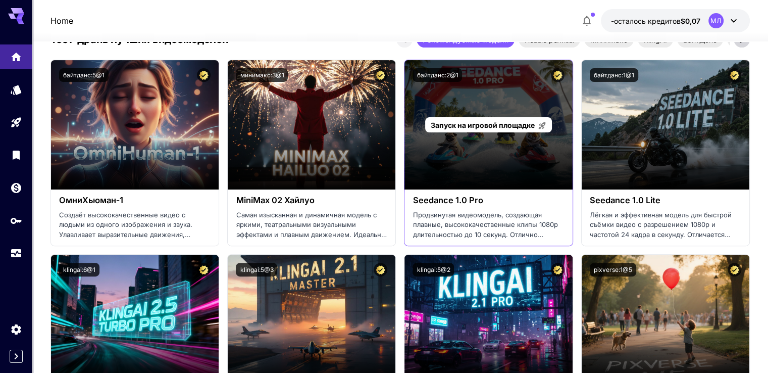
click at [489, 151] on div "Запуск на игровой площадке" at bounding box center [489, 124] width 168 height 129
click at [483, 126] on font "Запуск на игровой площадке" at bounding box center [483, 125] width 104 height 9
